Goal: Information Seeking & Learning: Compare options

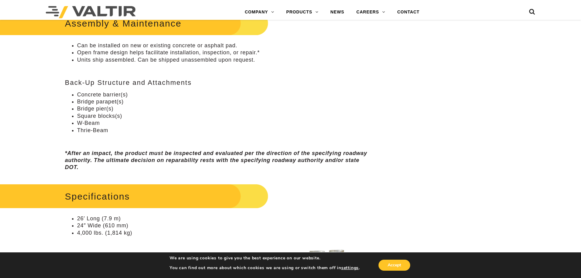
scroll to position [396, 0]
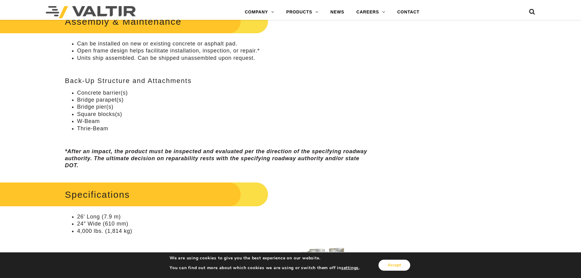
click at [390, 262] on button "Accept" at bounding box center [394, 264] width 32 height 11
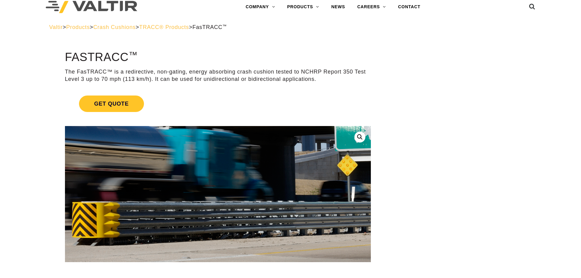
scroll to position [0, 0]
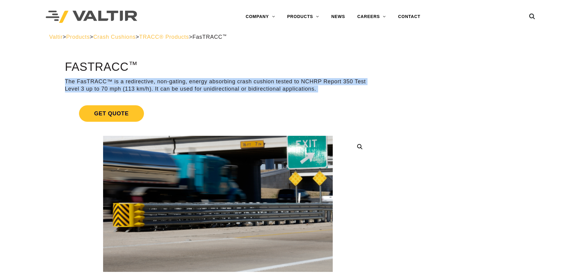
drag, startPoint x: 64, startPoint y: 80, endPoint x: 333, endPoint y: 91, distance: 269.1
click at [333, 91] on p "The FasTRACC™ is a redirective, non-gating, energy absorbing crash cushion test…" at bounding box center [218, 85] width 306 height 14
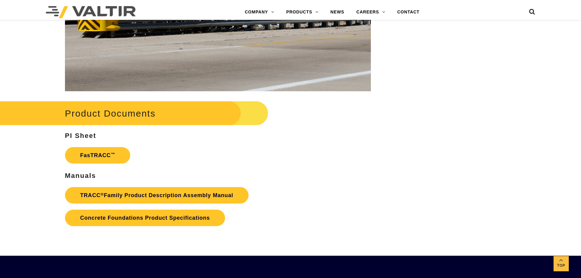
scroll to position [1006, 0]
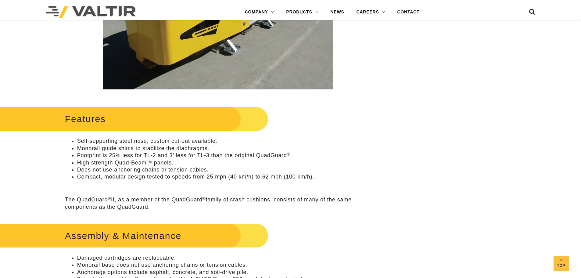
scroll to position [213, 0]
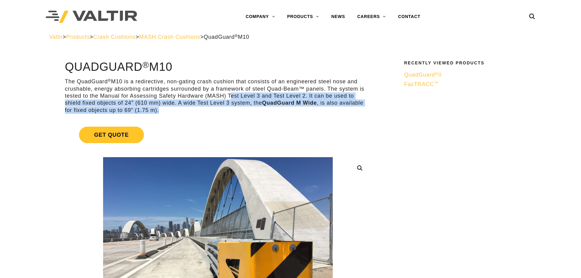
drag, startPoint x: 228, startPoint y: 94, endPoint x: 177, endPoint y: 110, distance: 53.4
click at [177, 110] on p "The QuadGuard ® M10 is a redirective, non-gating crash cushion that consists of…" at bounding box center [218, 96] width 306 height 36
